Goal: Task Accomplishment & Management: Use online tool/utility

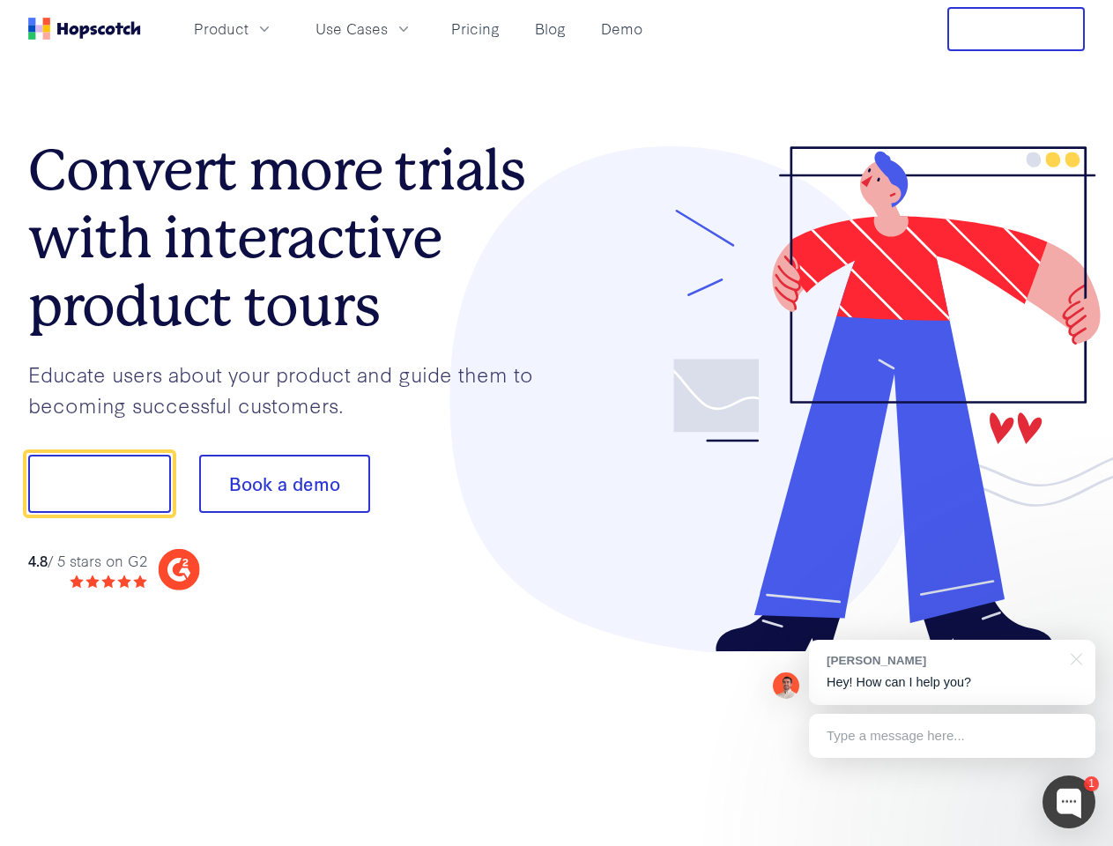
click at [557, 423] on div at bounding box center [821, 399] width 529 height 507
click at [249, 28] on span "Product" at bounding box center [221, 29] width 55 height 22
click at [388, 28] on span "Use Cases" at bounding box center [352, 29] width 72 height 22
click at [1016, 29] on button "Free Trial" at bounding box center [1017, 29] width 138 height 44
click at [99, 484] on button "Show me!" at bounding box center [99, 484] width 143 height 58
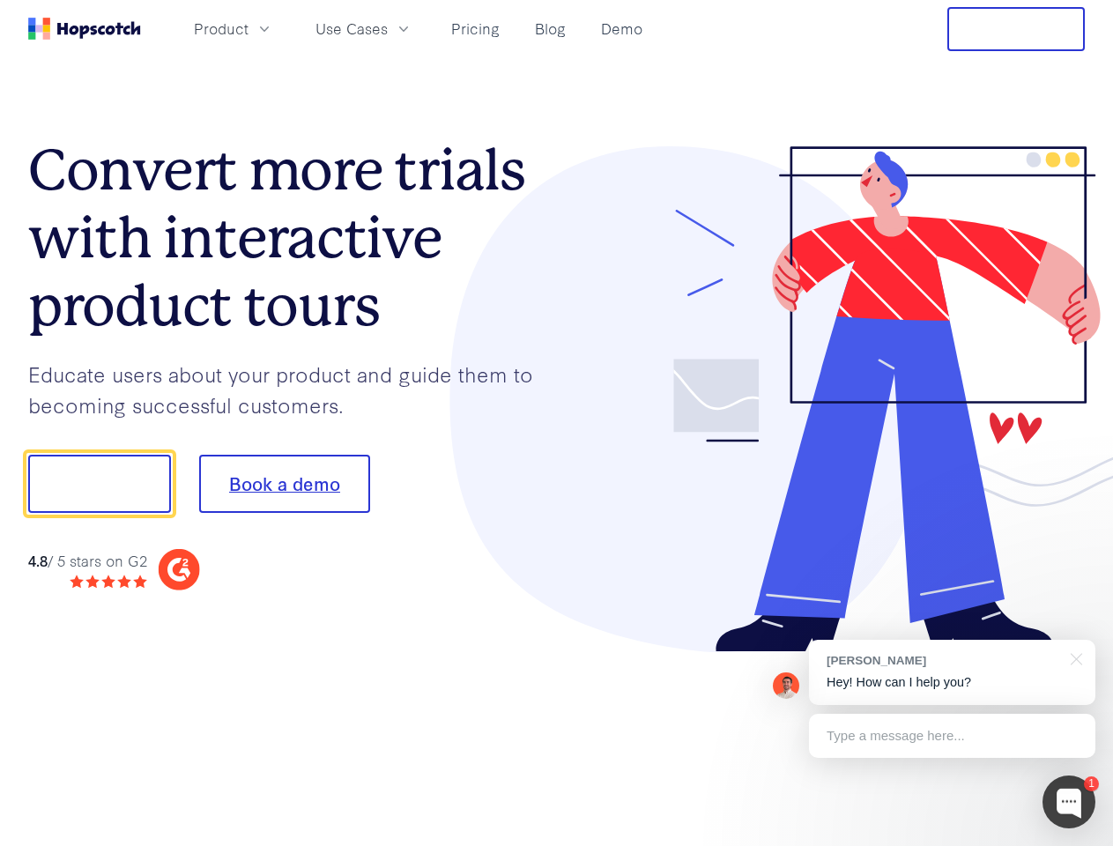
click at [284, 484] on button "Book a demo" at bounding box center [284, 484] width 171 height 58
click at [1069, 802] on div at bounding box center [1069, 802] width 53 height 53
click at [952, 673] on div "[PERSON_NAME] Hey! How can I help you?" at bounding box center [952, 672] width 286 height 65
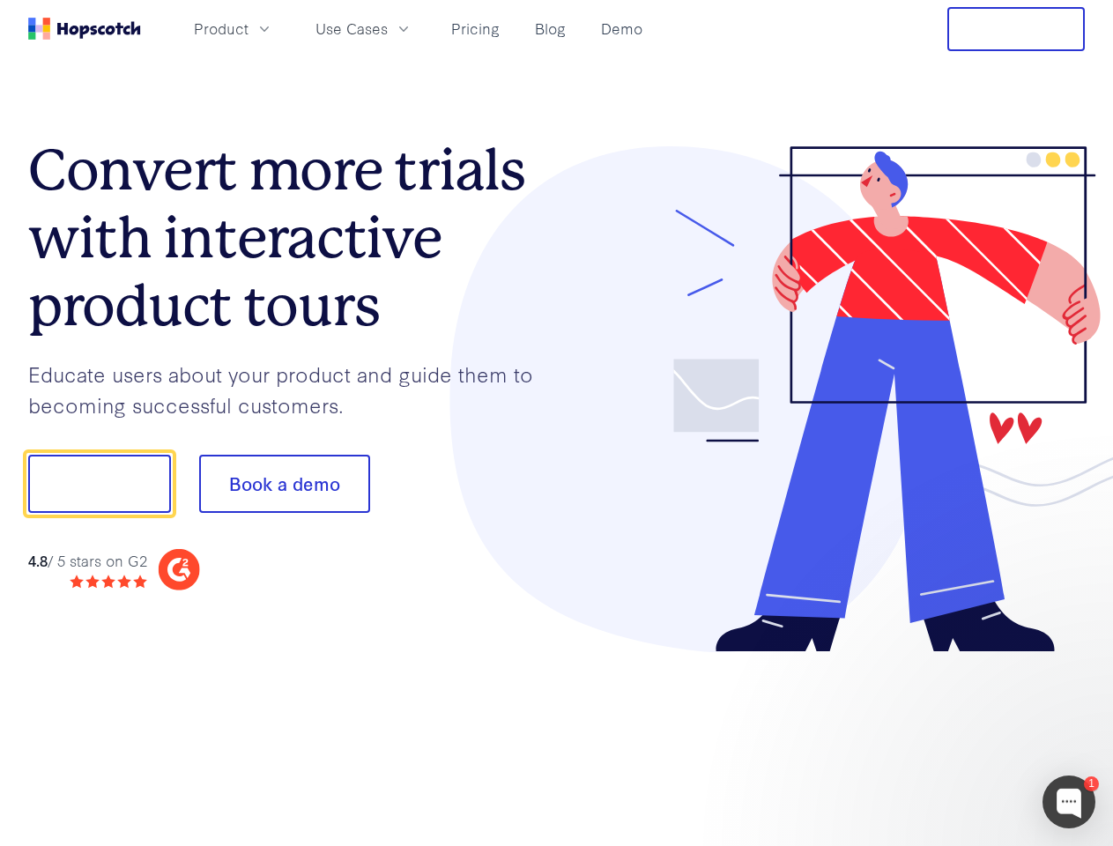
click at [1074, 658] on div at bounding box center [930, 600] width 331 height 352
click at [952, 736] on div at bounding box center [930, 600] width 331 height 352
